Goal: Task Accomplishment & Management: Use online tool/utility

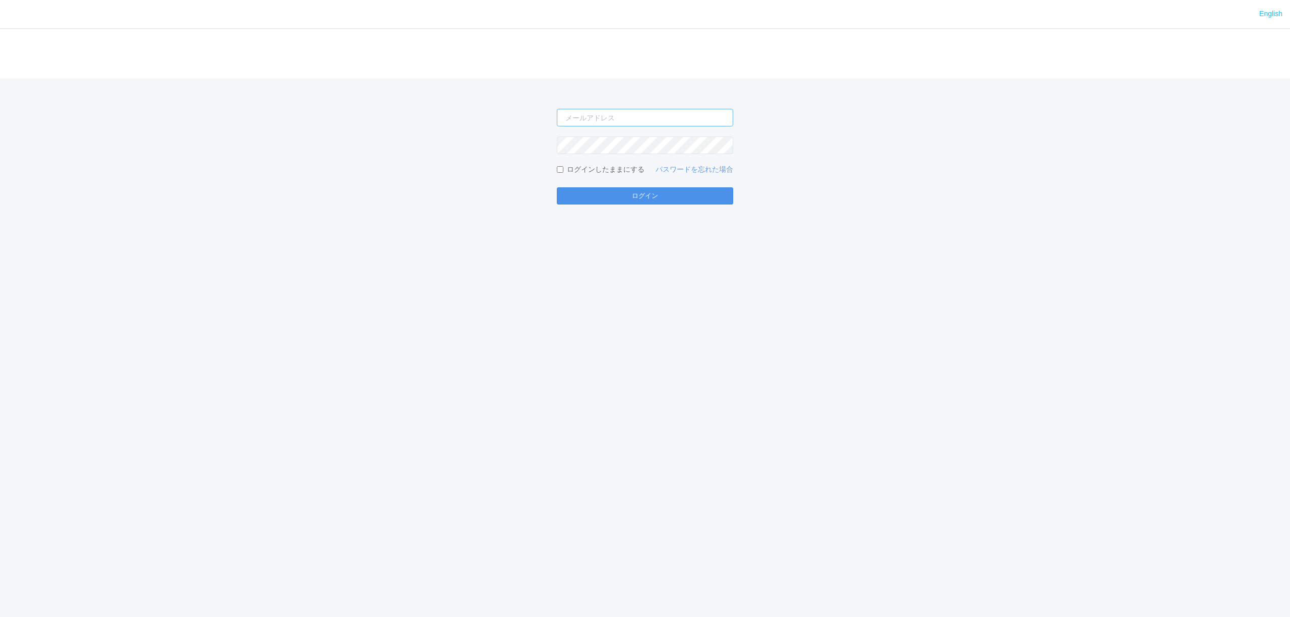
type input "[PERSON_NAME][EMAIL_ADDRESS][DOMAIN_NAME]"
click at [643, 202] on button "ログイン" at bounding box center [645, 195] width 176 height 17
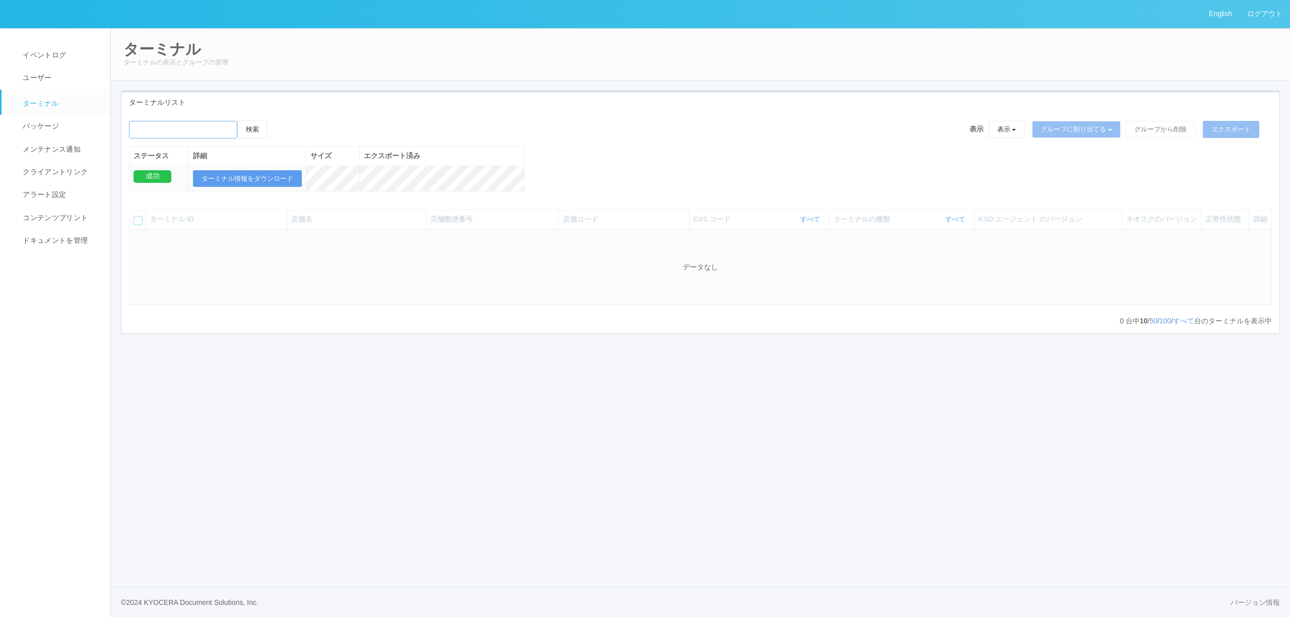
click at [168, 130] on input "emailSearch" at bounding box center [183, 130] width 108 height 18
type input "インテックス大阪"
click at [237, 120] on button "検索" at bounding box center [252, 129] width 30 height 18
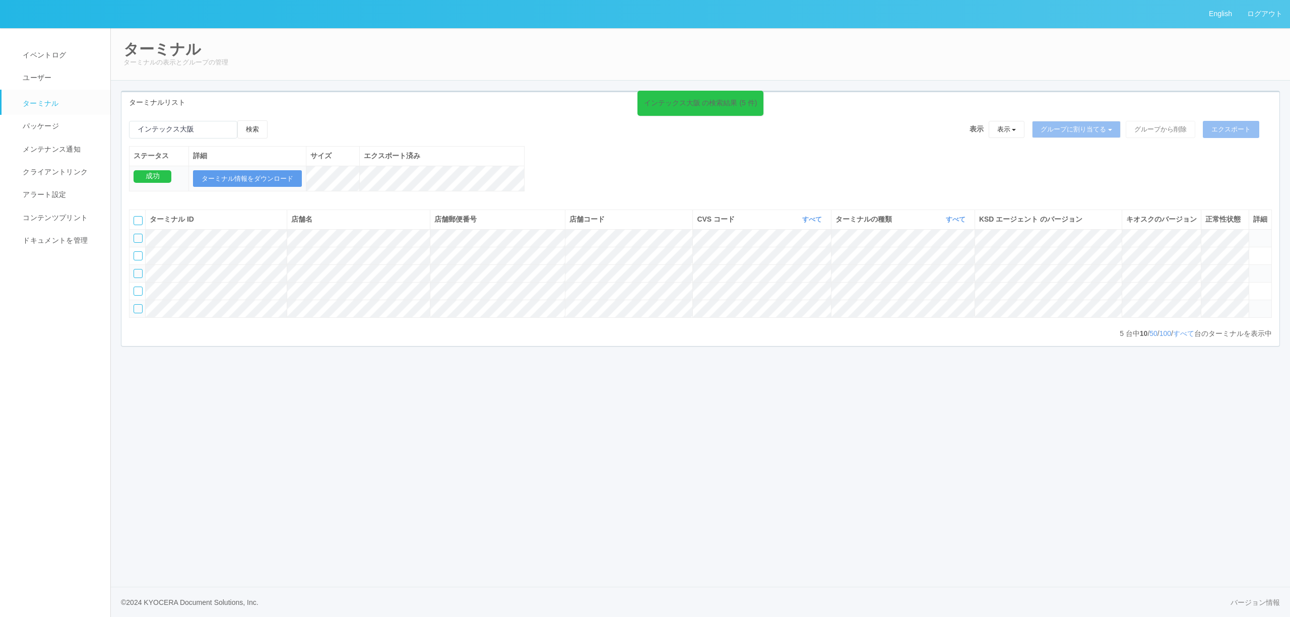
click at [1253, 234] on icon at bounding box center [1253, 234] width 0 height 0
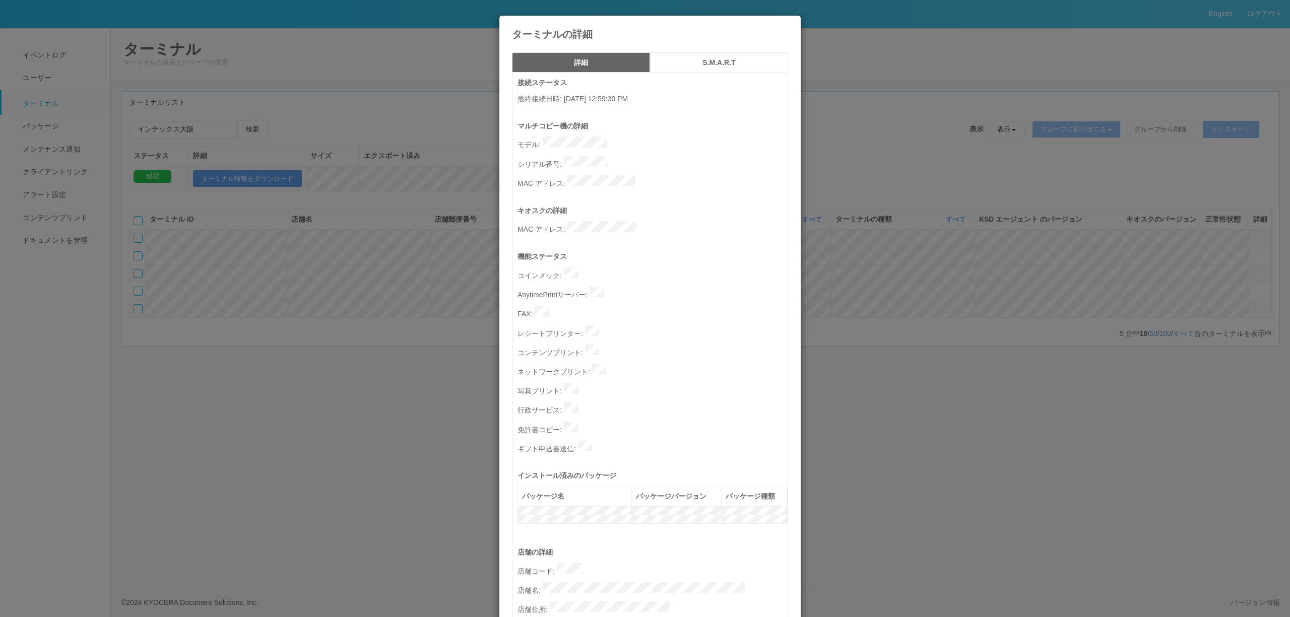
click at [404, 252] on div "ターミナルの詳細 詳細 S.M.A.R.T 接続ステータス 最終接続日時 : [DATE] 12:59:30 PM マルチコピー機の詳細 モデル : シリアル…" at bounding box center [645, 308] width 1290 height 617
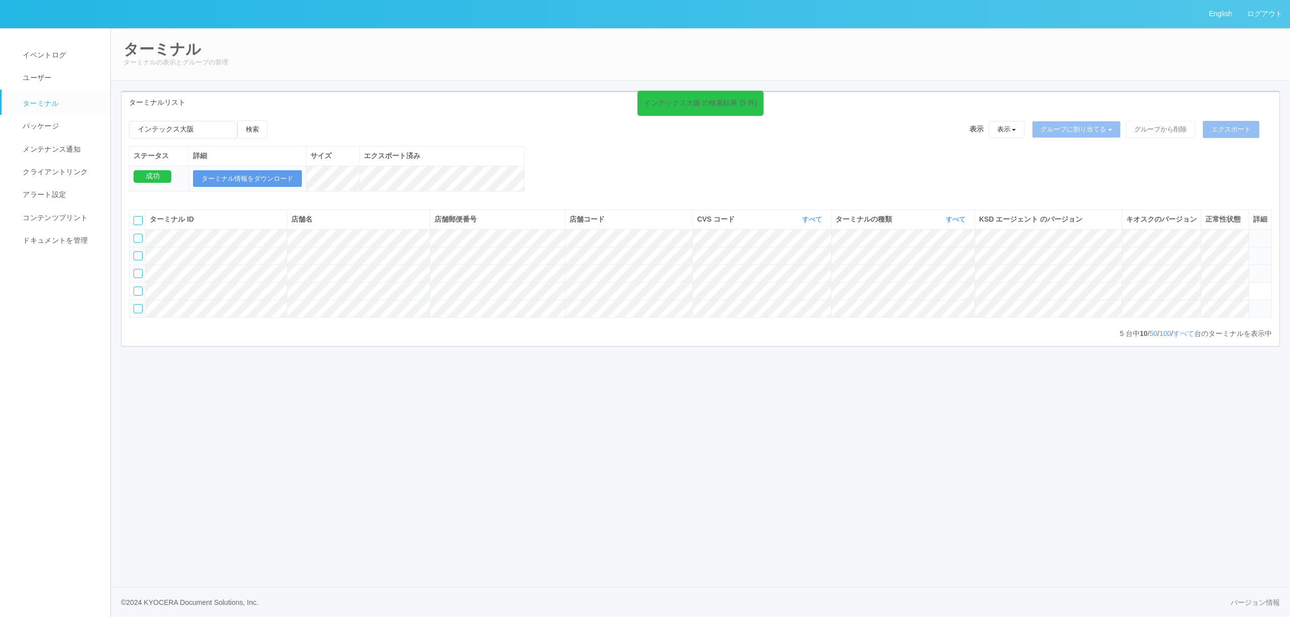
click at [1253, 251] on icon at bounding box center [1253, 251] width 0 height 0
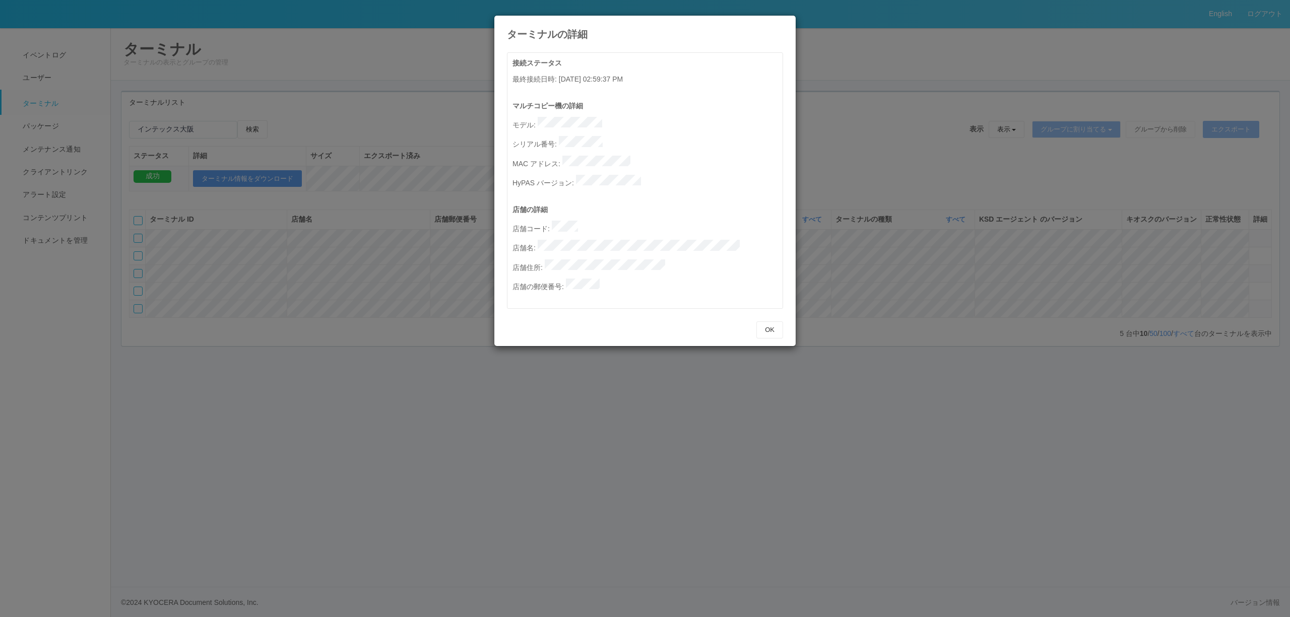
click at [1258, 276] on div "ターミナルの詳細 接続ステータス 最終接続日時 : [DATE] 02:59:37 PM マルチコピー機の詳細 モデル : シリアル番号 : MAC アドレス…" at bounding box center [645, 308] width 1290 height 617
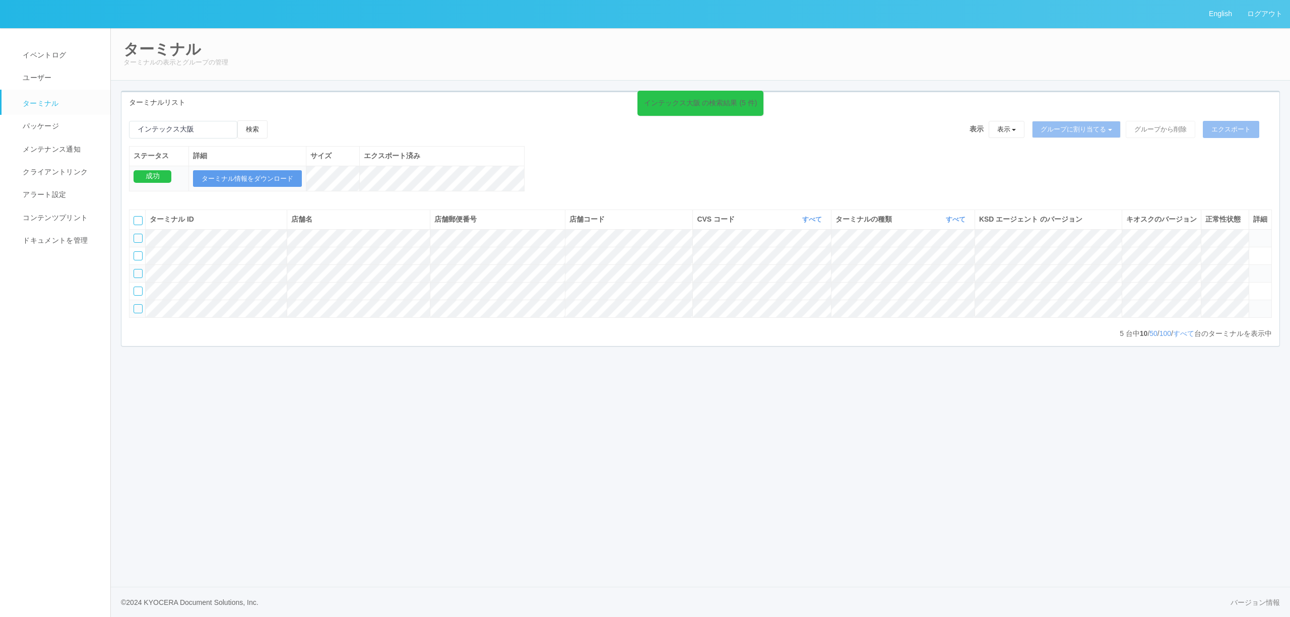
click at [1253, 234] on icon at bounding box center [1253, 234] width 0 height 0
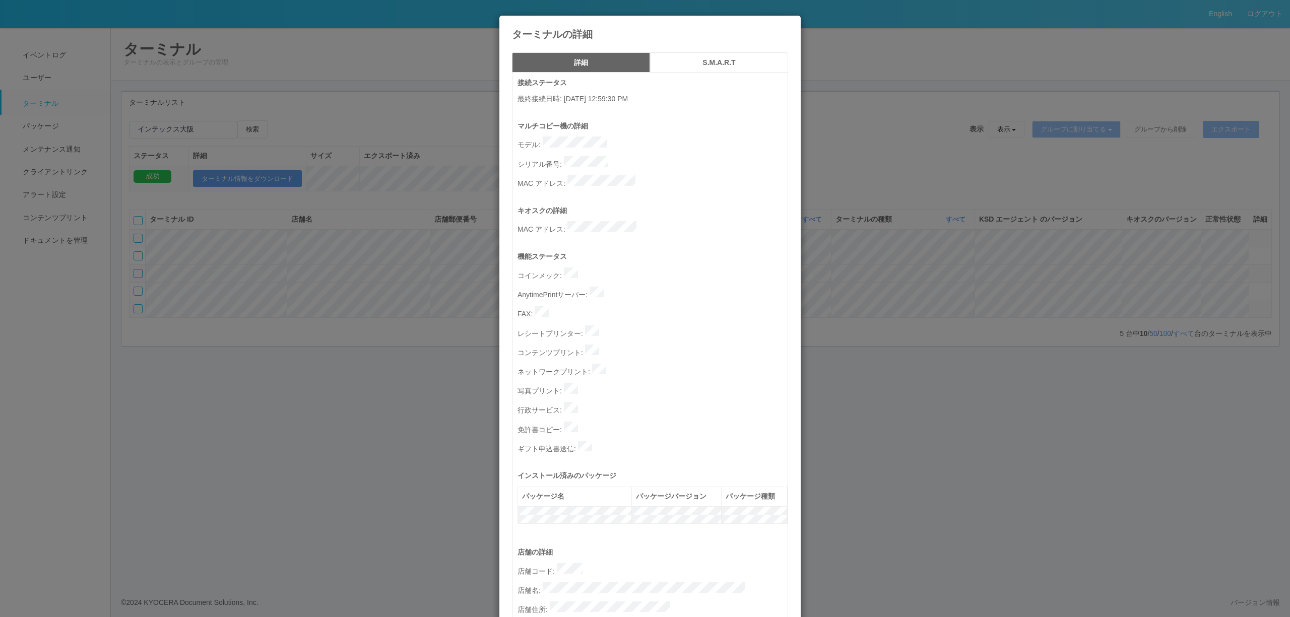
click at [342, 408] on div "ターミナルの詳細 詳細 S.M.A.R.T 接続ステータス 最終接続日時 : [DATE] 12:59:30 PM マルチコピー機の詳細 モデル : シリアル…" at bounding box center [645, 308] width 1290 height 617
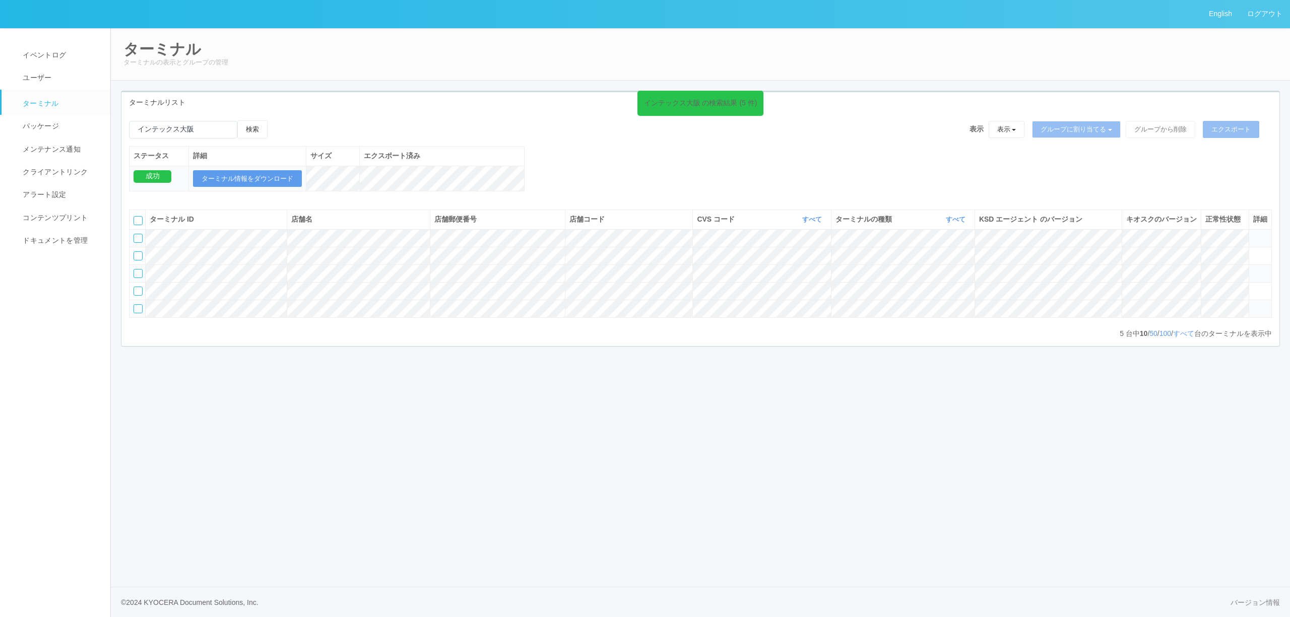
click at [144, 247] on td at bounding box center [138, 238] width 16 height 18
click at [142, 243] on div at bounding box center [138, 238] width 9 height 9
click at [267, 179] on button "ターミナル情報をダウンロード" at bounding box center [247, 178] width 109 height 17
click at [1253, 234] on icon at bounding box center [1253, 234] width 0 height 0
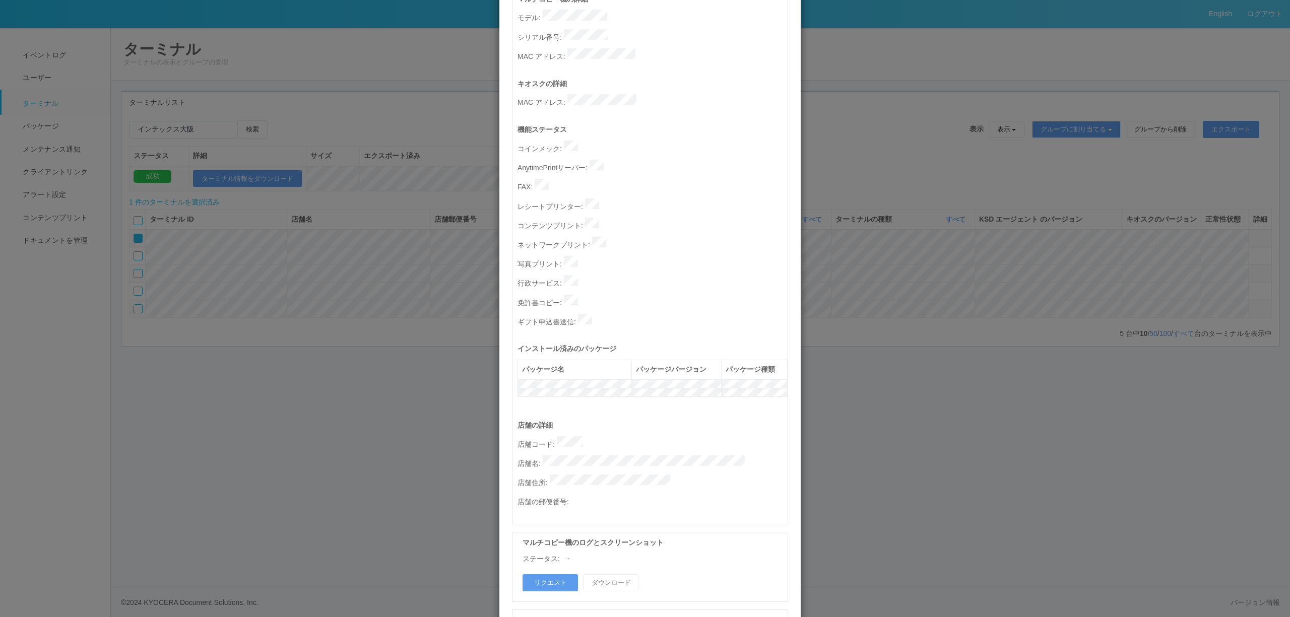
scroll to position [202, 0]
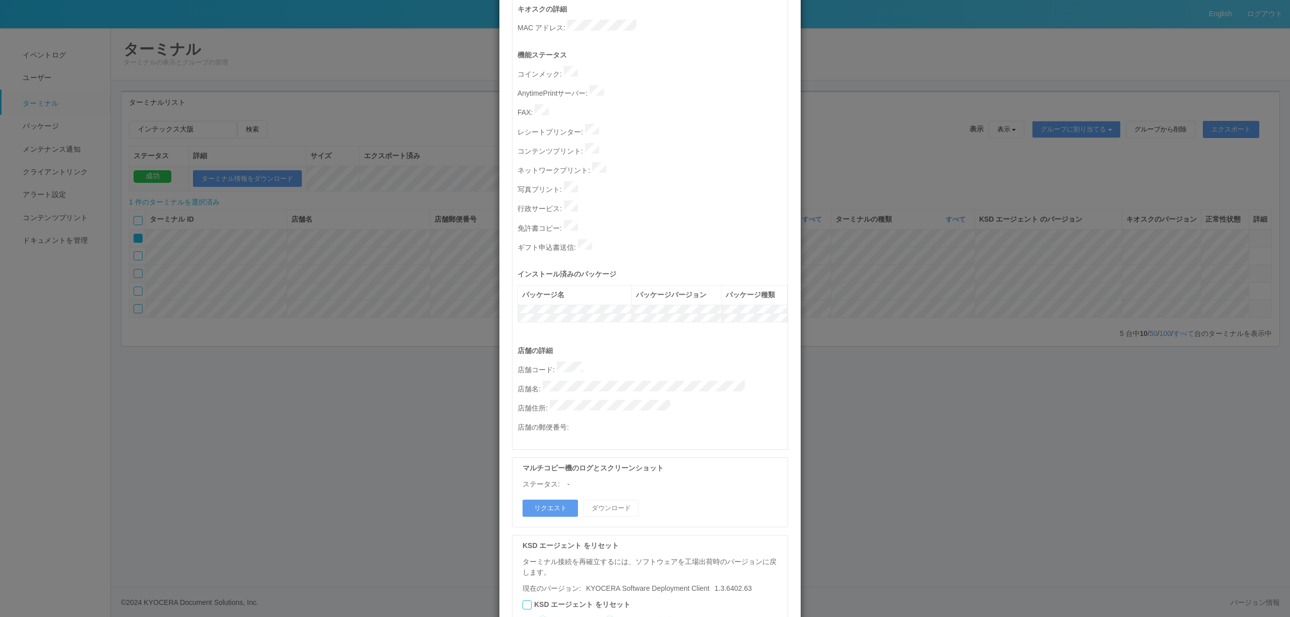
click at [540, 381] on p "店舗名 :" at bounding box center [653, 388] width 270 height 14
click at [976, 127] on div "ターミナルの詳細 詳細 S.M.A.R.T 接続ステータス 最終接続日時 : [DATE] 12:59:30 PM マルチコピー機の詳細 モデル : シリアル…" at bounding box center [645, 308] width 1290 height 617
